Goal: Task Accomplishment & Management: Complete application form

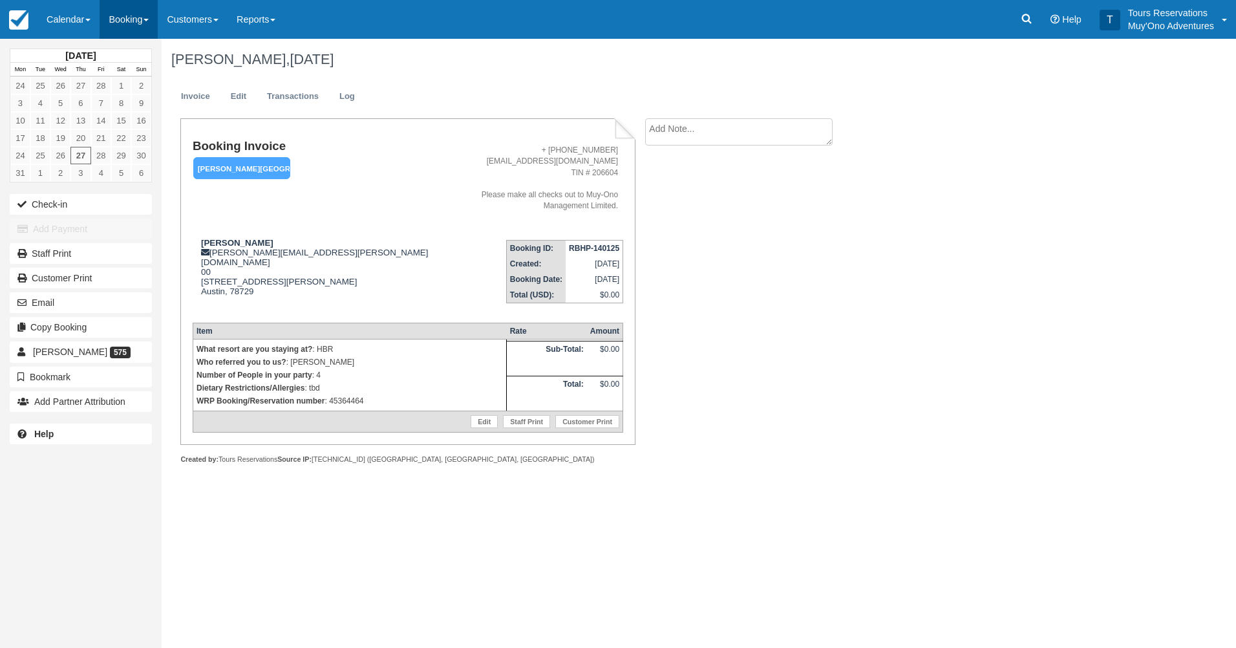
click at [114, 14] on link "Booking" at bounding box center [129, 19] width 58 height 39
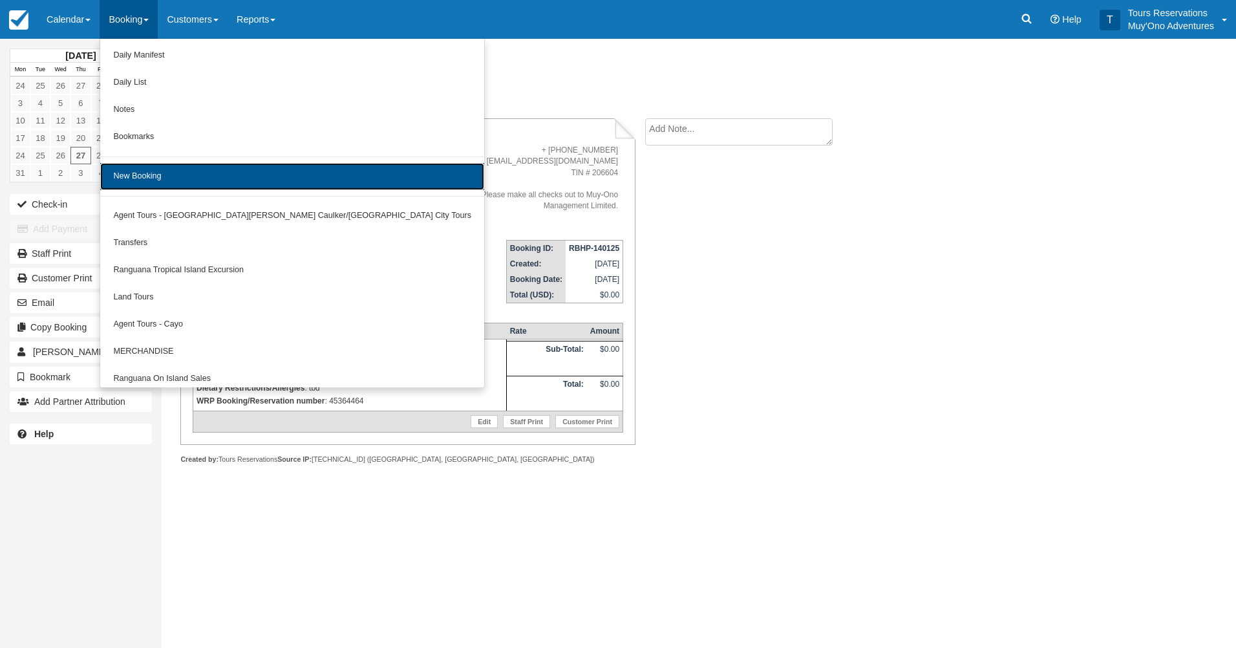
click at [147, 173] on link "New Booking" at bounding box center [292, 176] width 384 height 27
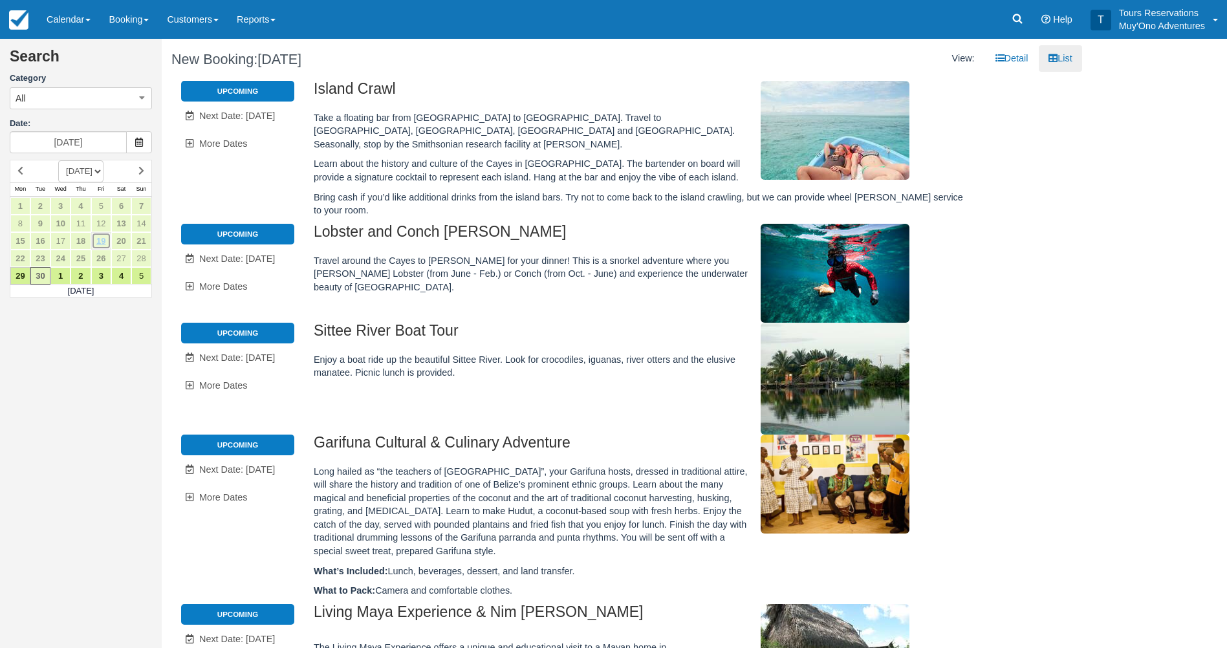
click at [103, 246] on link "19" at bounding box center [101, 240] width 20 height 17
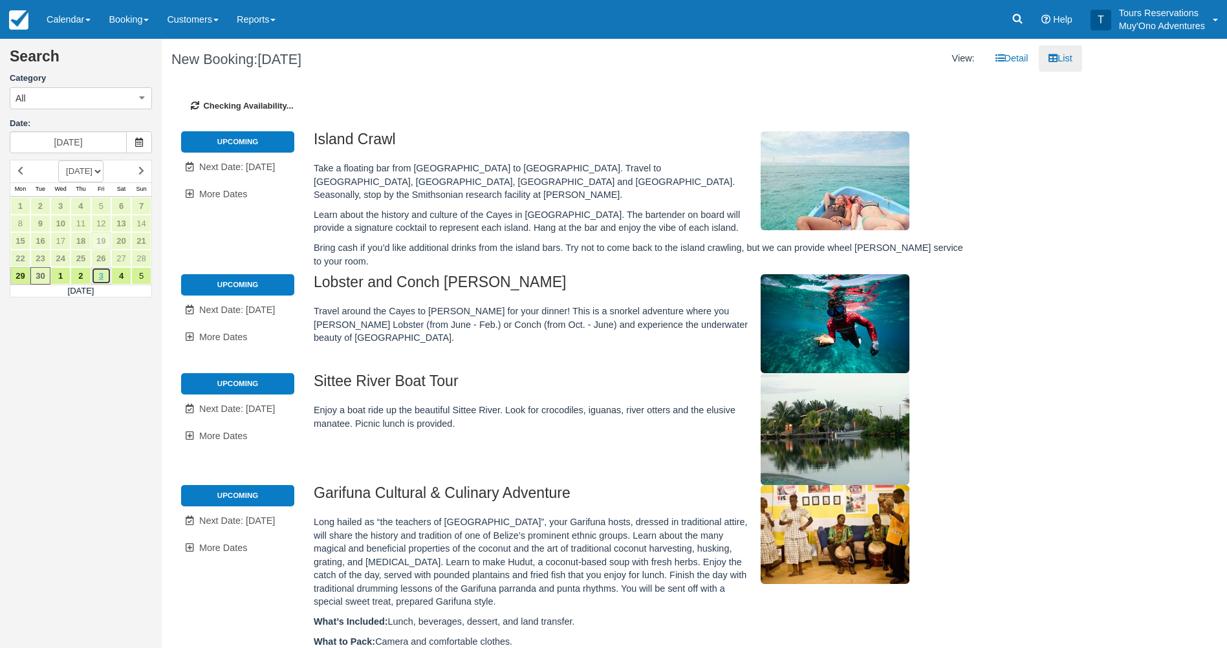
click at [96, 276] on link "3" at bounding box center [101, 275] width 20 height 17
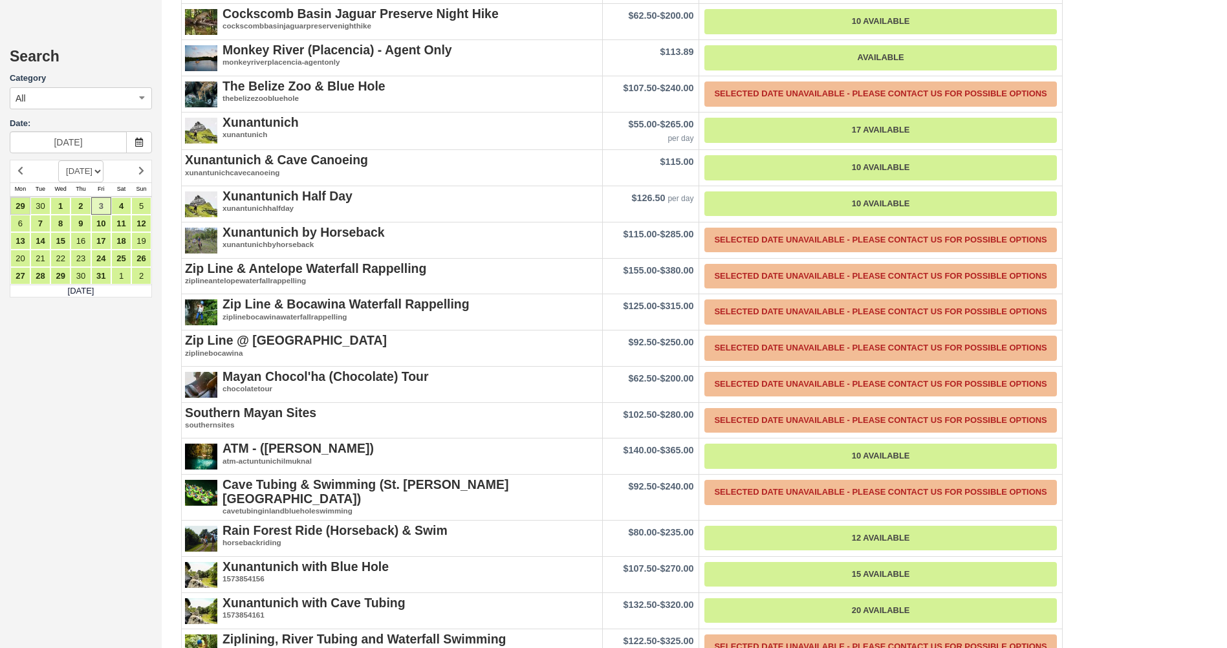
scroll to position [2651, 0]
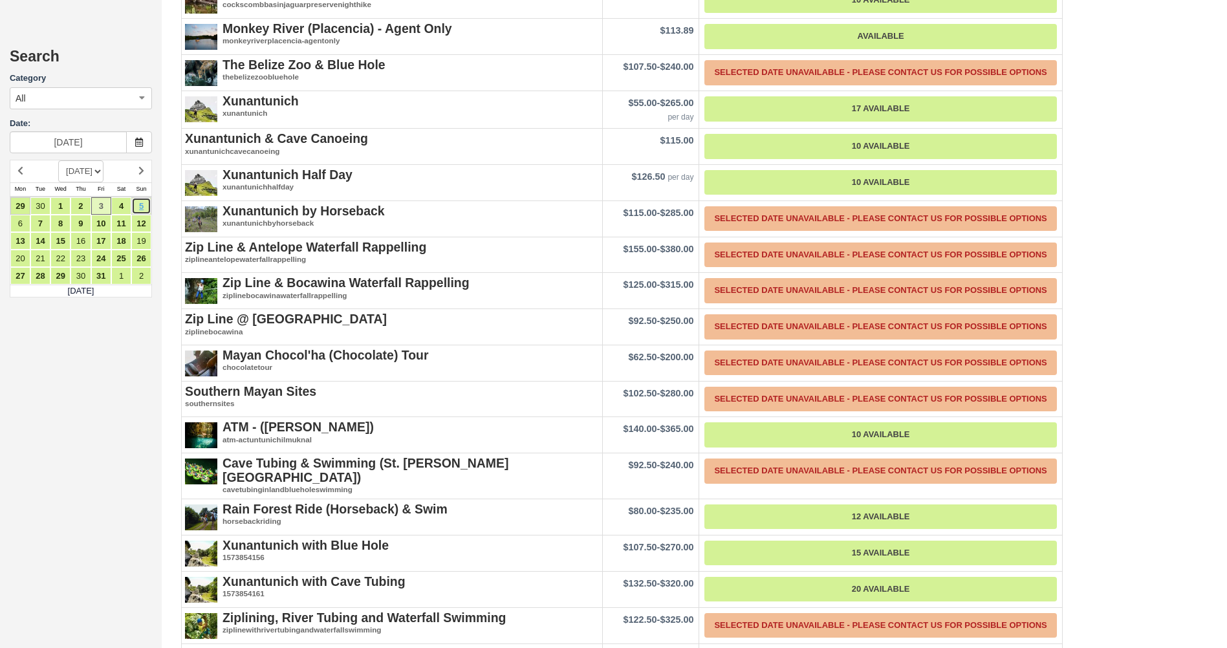
click at [141, 205] on link "5" at bounding box center [141, 205] width 20 height 17
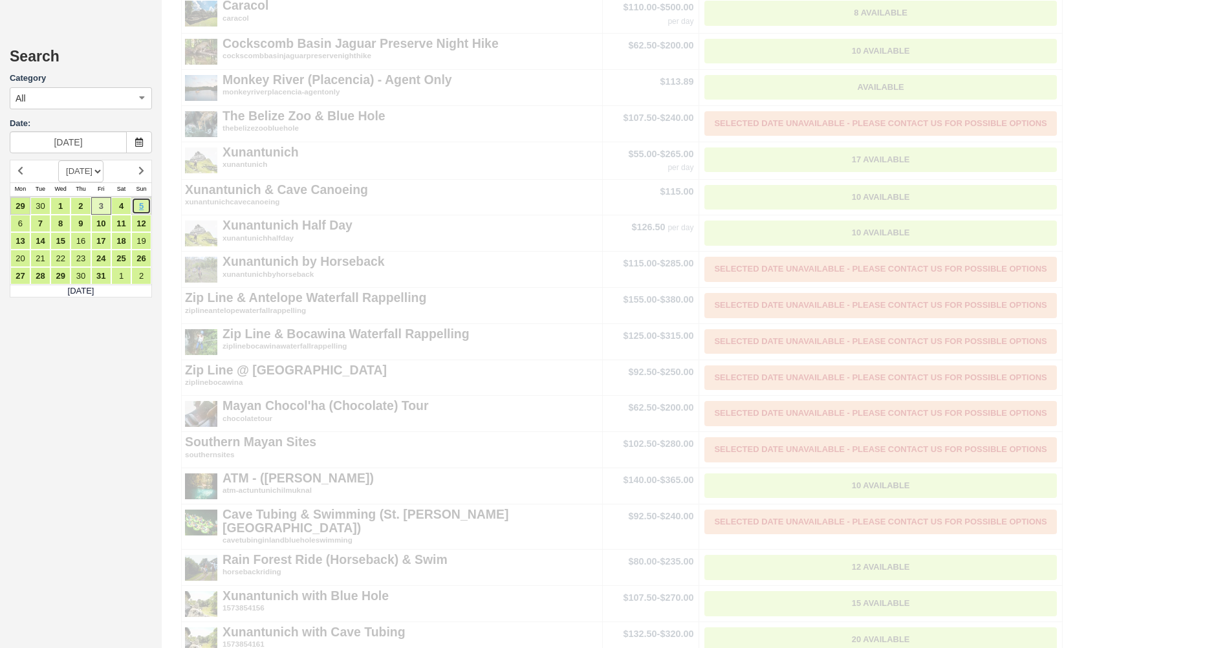
scroll to position [0, 0]
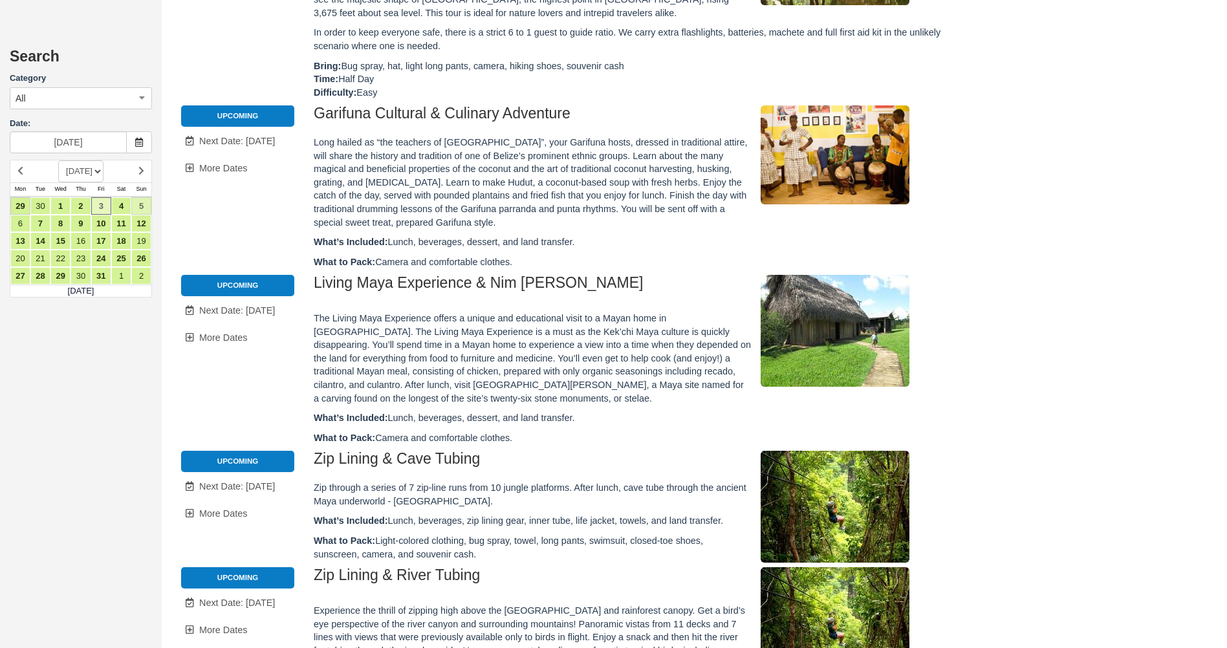
type input "[DATE]"
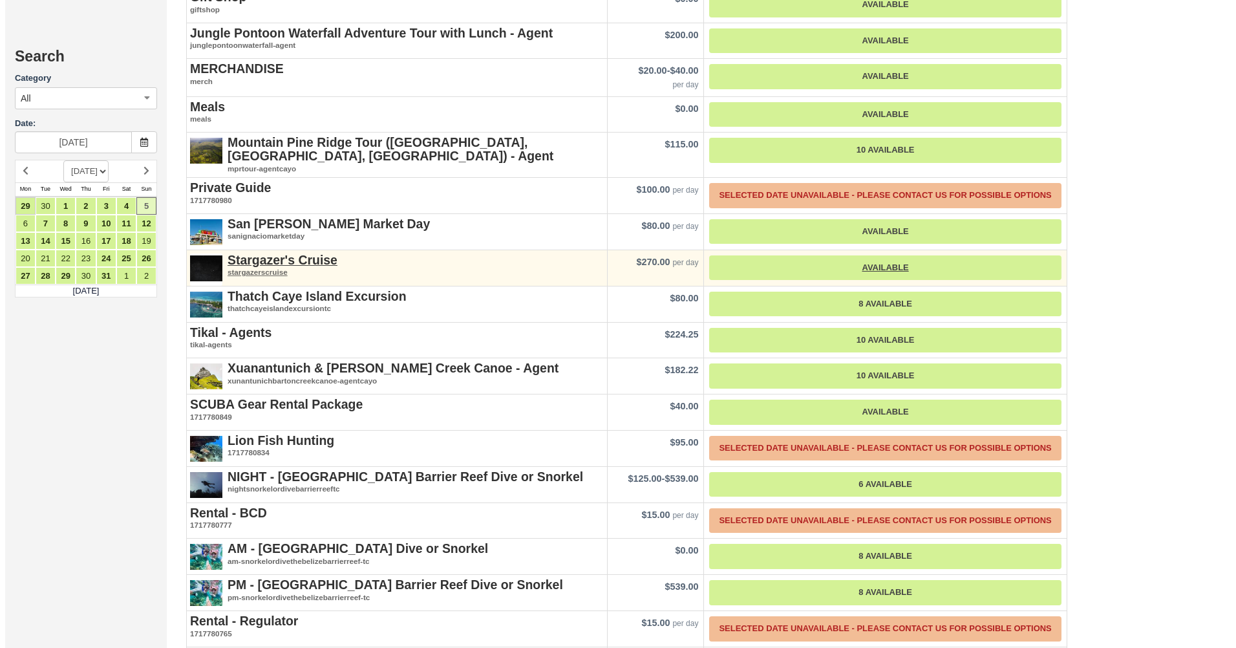
scroll to position [2131, 0]
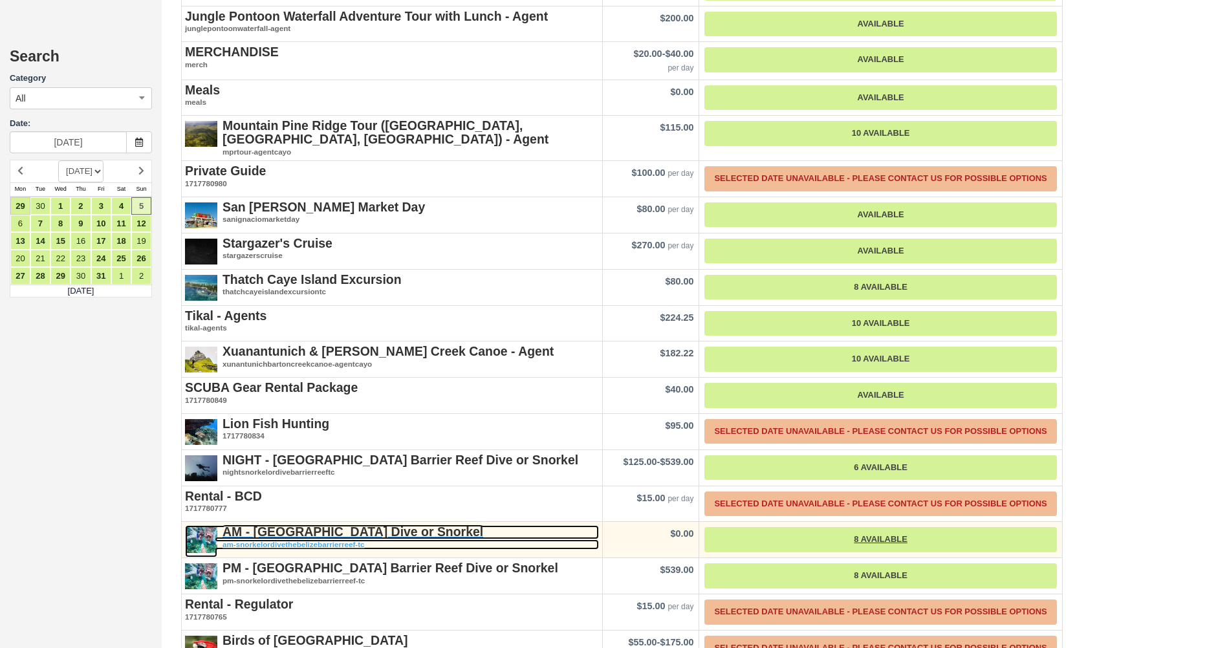
click at [261, 524] on strong "AM - [GEOGRAPHIC_DATA] Dive or Snorkel" at bounding box center [352, 531] width 261 height 14
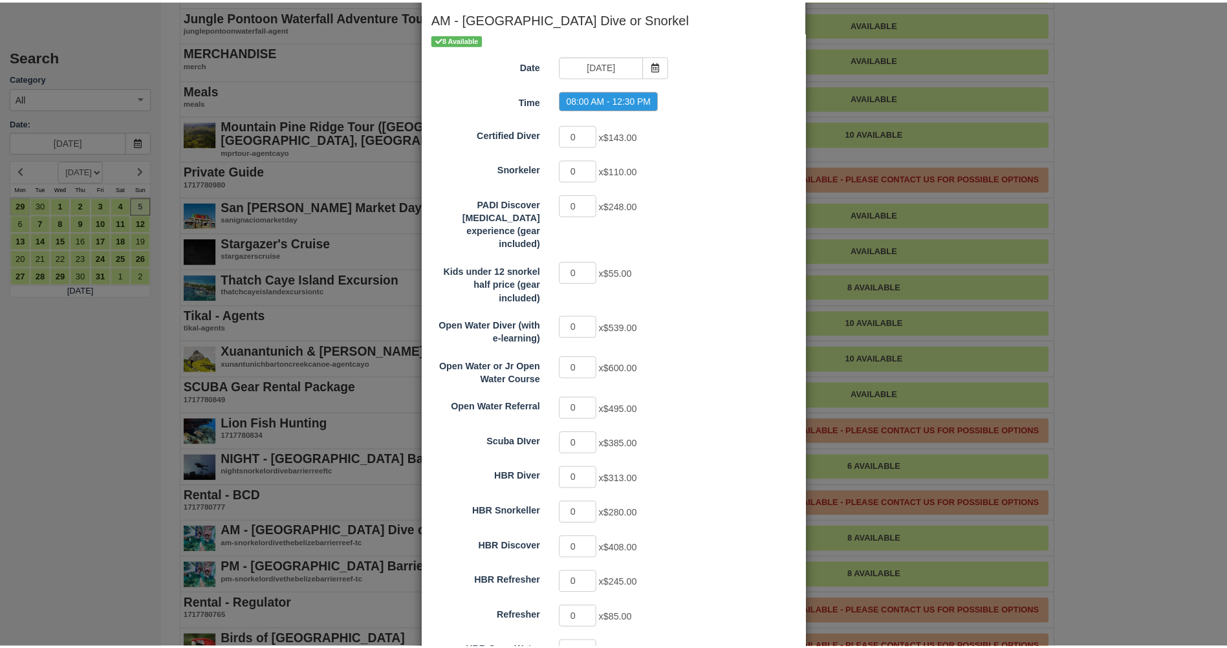
scroll to position [167, 0]
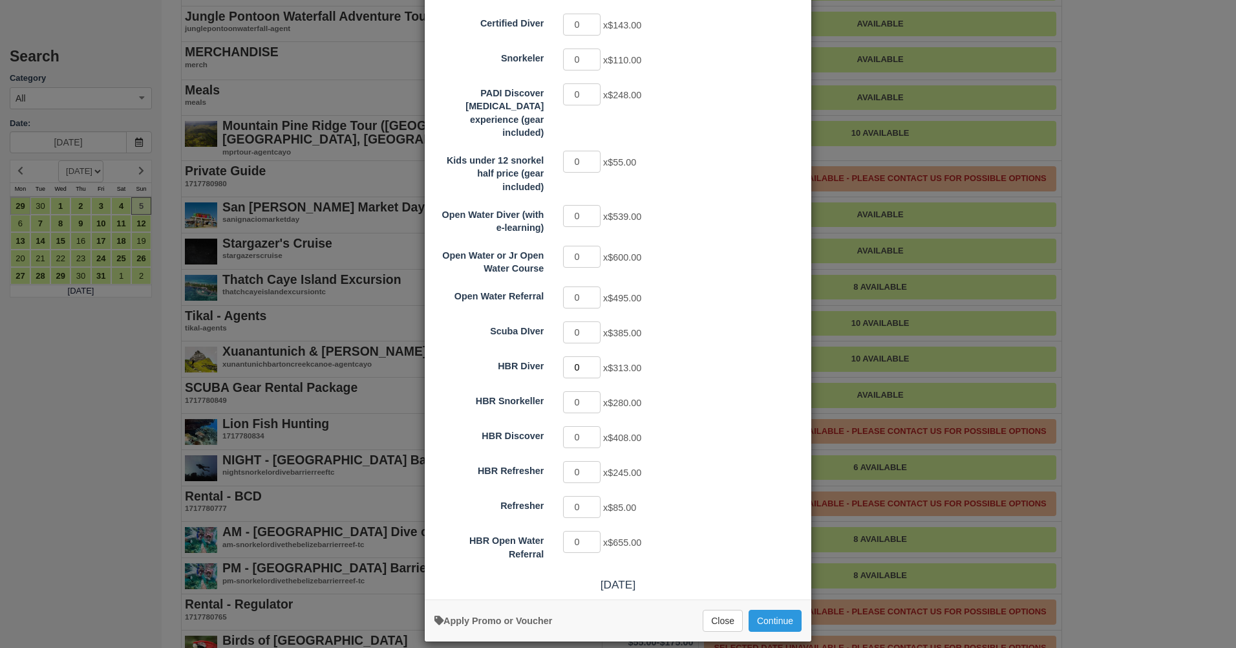
click at [588, 356] on input "0" at bounding box center [582, 367] width 38 height 22
type input "1"
click at [588, 356] on input "1" at bounding box center [582, 367] width 38 height 22
click at [725, 616] on button "Close" at bounding box center [723, 621] width 40 height 22
